Goal: Information Seeking & Learning: Learn about a topic

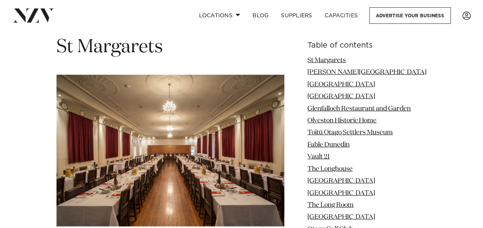
scroll to position [953, 0]
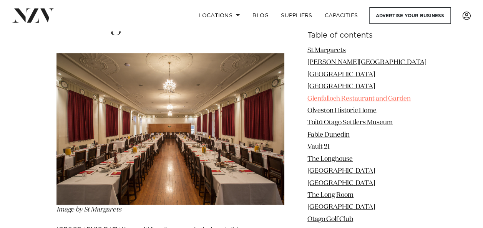
click at [374, 99] on link "Glenfalloch Restaurant and Garden" at bounding box center [358, 98] width 103 height 7
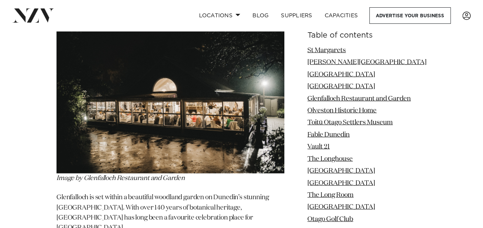
scroll to position [2207, 0]
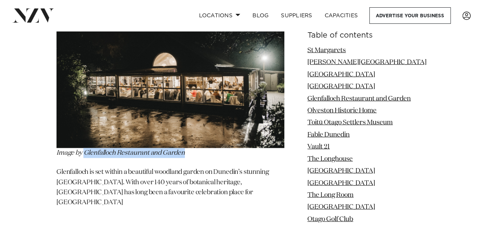
drag, startPoint x: 85, startPoint y: 136, endPoint x: 185, endPoint y: 138, distance: 99.9
click at [185, 138] on p "Image by Glenfalloch Restaurant and Garden" at bounding box center [170, 78] width 228 height 162
copy em "Glenfalloch Restaurant and Garden"
click at [351, 157] on link "The Longhouse" at bounding box center [329, 159] width 45 height 7
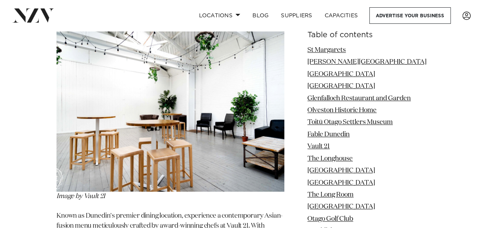
scroll to position [3308, 0]
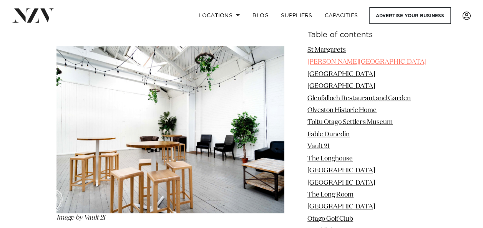
click at [341, 59] on link "[PERSON_NAME][GEOGRAPHIC_DATA]" at bounding box center [366, 62] width 119 height 7
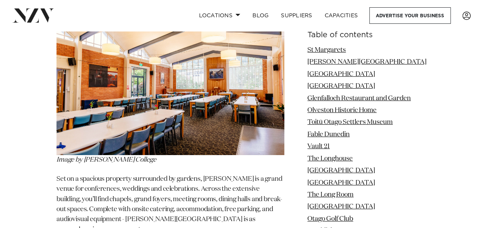
scroll to position [1360, 0]
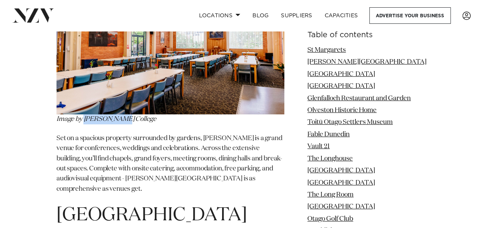
drag, startPoint x: 122, startPoint y: 105, endPoint x: 84, endPoint y: 103, distance: 37.7
click at [84, 103] on p "Image by [PERSON_NAME] College" at bounding box center [170, 43] width 228 height 162
copy em "[PERSON_NAME][GEOGRAPHIC_DATA]"
